Goal: Task Accomplishment & Management: Manage account settings

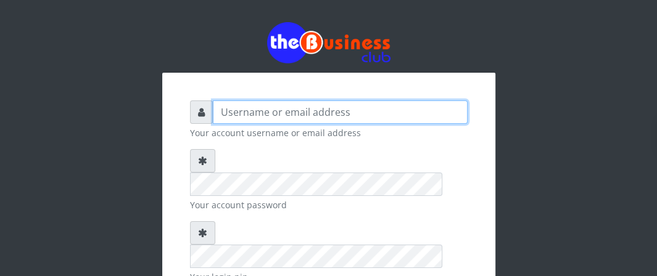
type input "Boboyen"
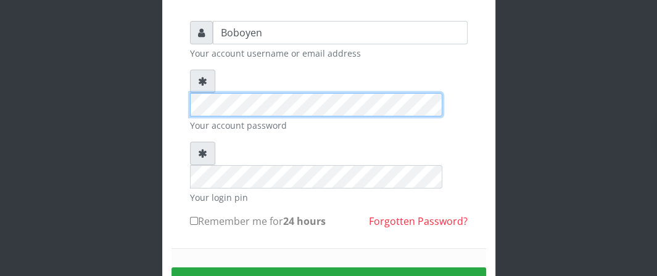
scroll to position [123, 0]
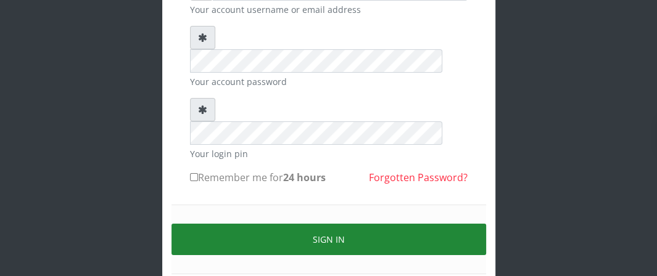
click at [264, 224] on button "Sign in" at bounding box center [328, 239] width 315 height 31
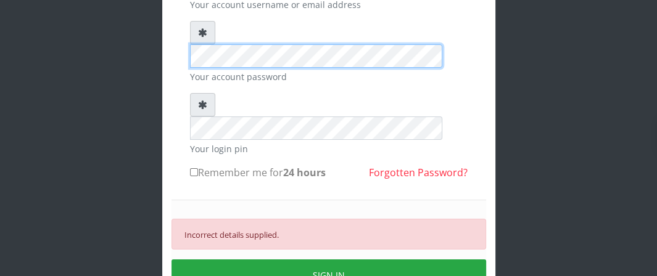
scroll to position [185, 0]
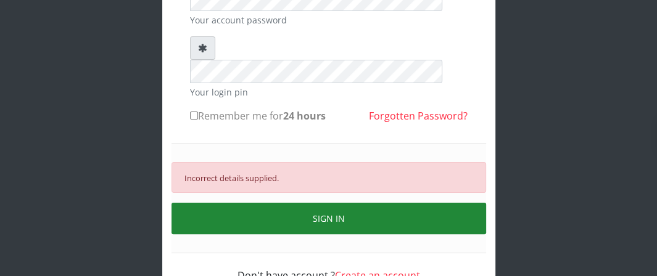
click at [277, 203] on button "SIGN IN" at bounding box center [328, 218] width 315 height 31
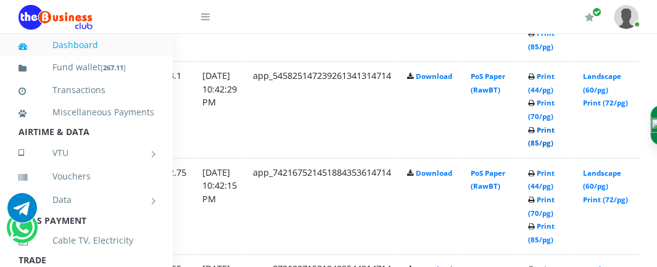
scroll to position [740, 217]
